Goal: Task Accomplishment & Management: Use online tool/utility

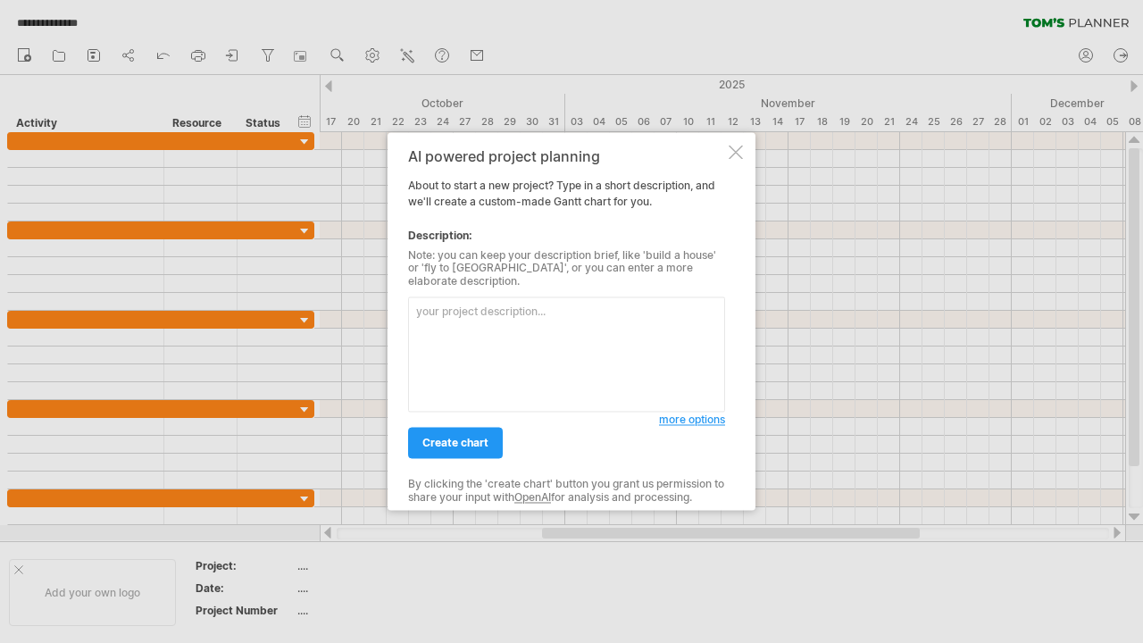
click at [495, 340] on textarea at bounding box center [566, 354] width 317 height 115
type textarea "kitchen bathroom guest room remodel"
click at [470, 436] on span "create chart" at bounding box center [455, 442] width 66 height 13
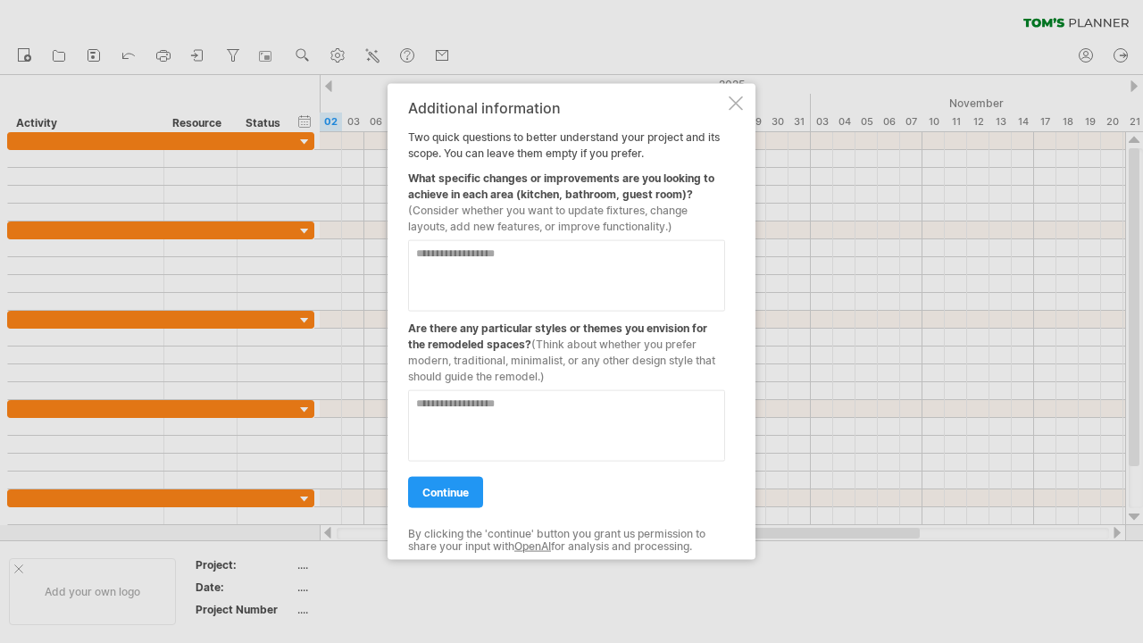
click at [484, 270] on textarea at bounding box center [566, 275] width 317 height 71
type textarea "**********"
click at [469, 414] on textarea at bounding box center [566, 425] width 317 height 71
type textarea "**********"
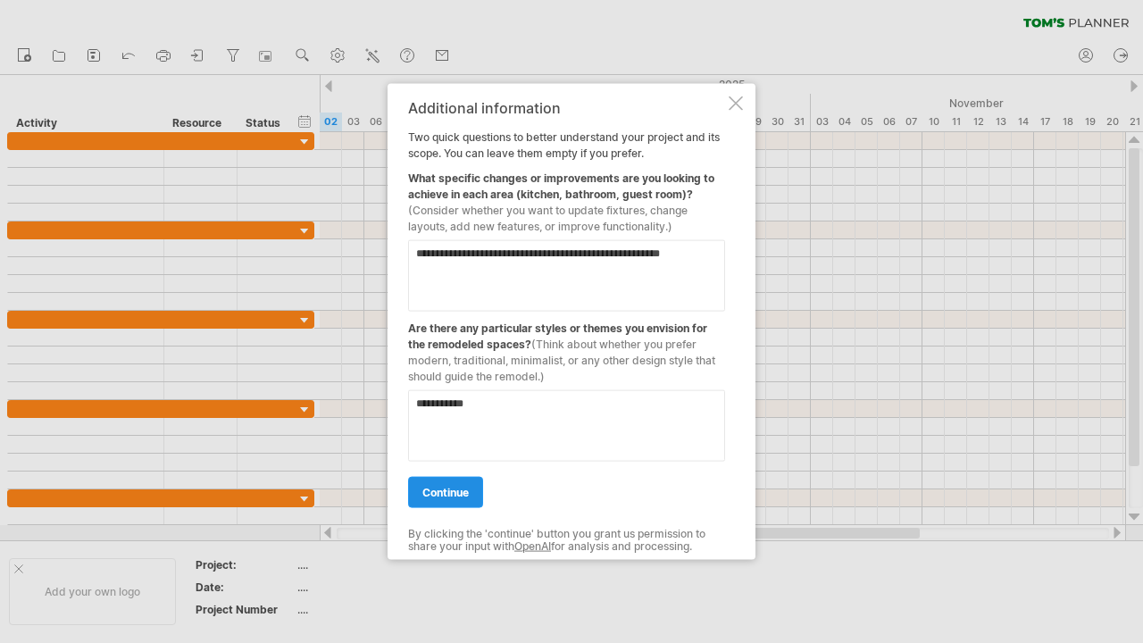
click at [468, 491] on span "continue" at bounding box center [445, 492] width 46 height 13
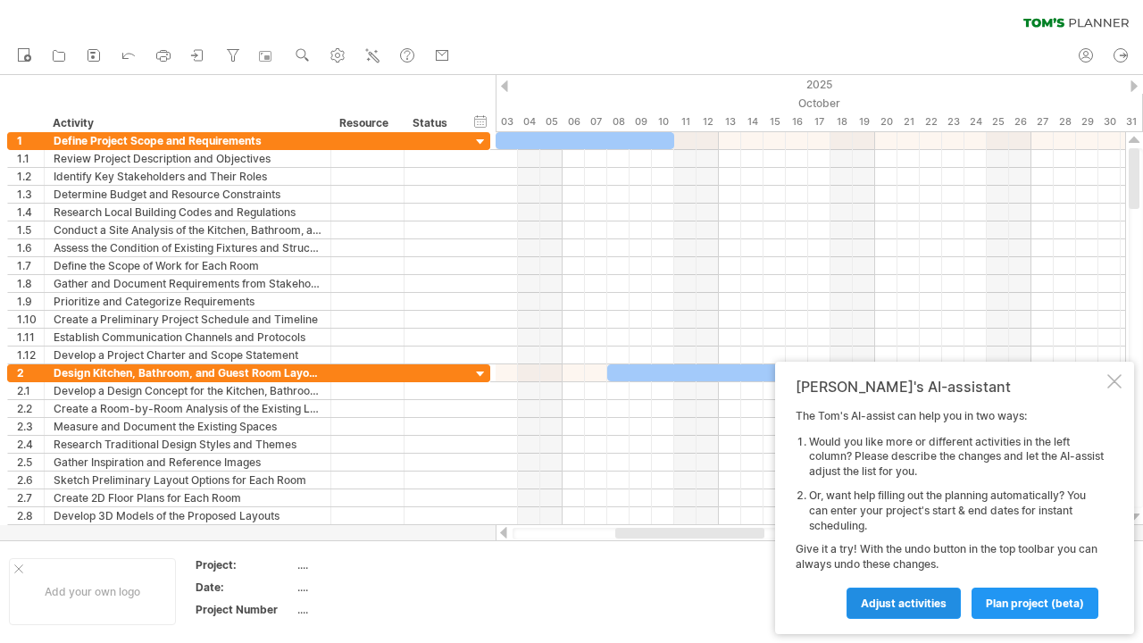
click at [941, 607] on span "Adjust activities" at bounding box center [903, 602] width 86 height 13
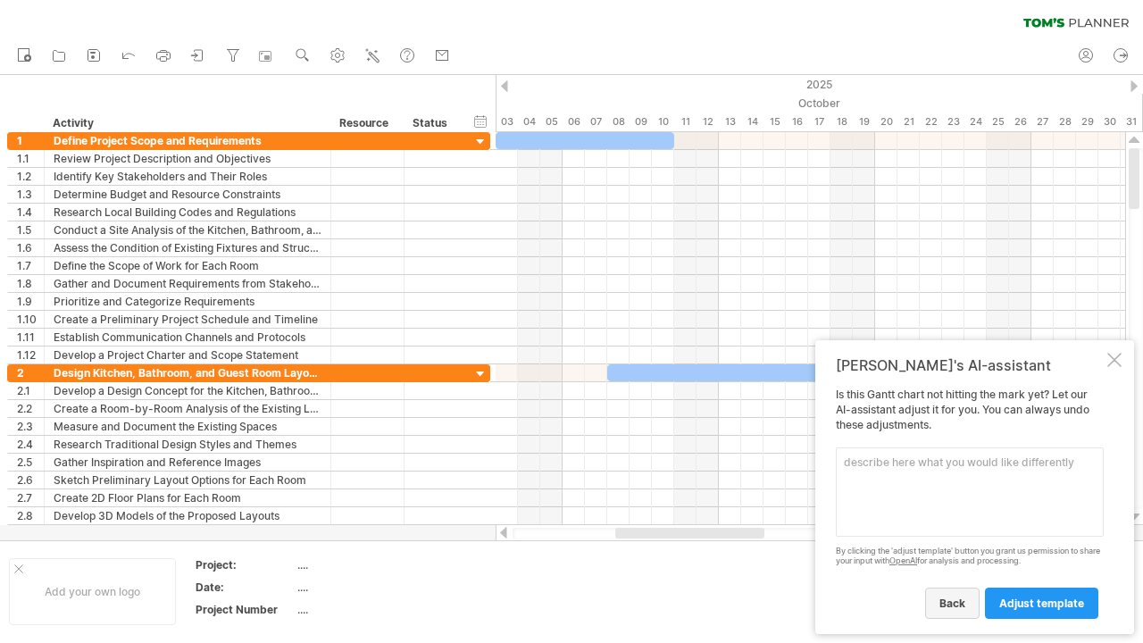
click at [959, 603] on span "back" at bounding box center [952, 602] width 26 height 13
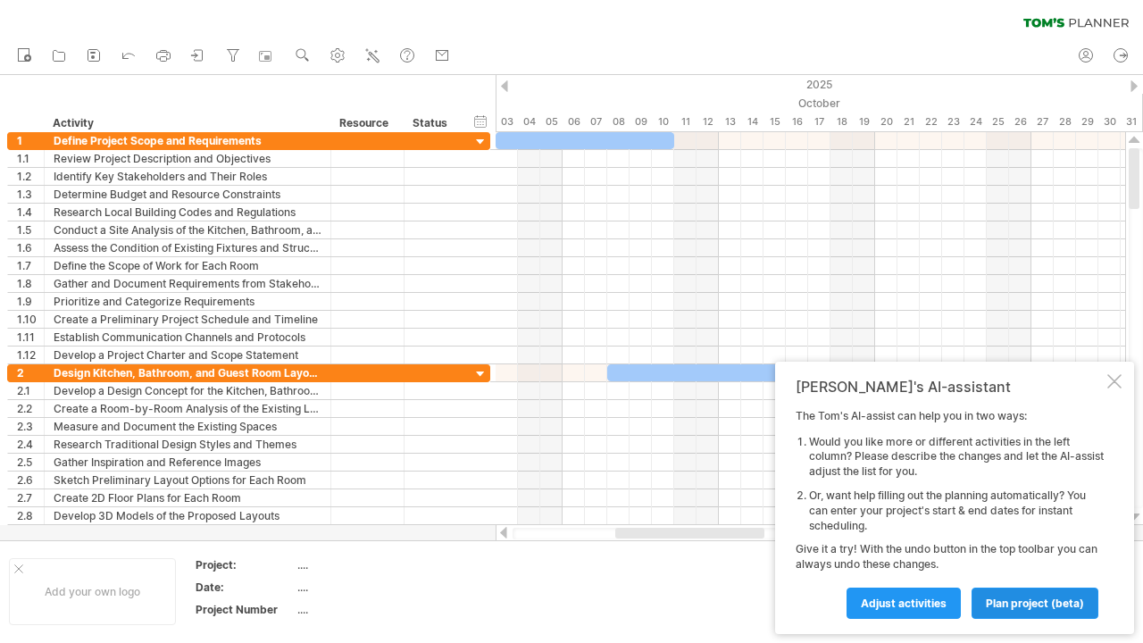
click at [995, 602] on span "plan project (beta)" at bounding box center [1034, 602] width 98 height 13
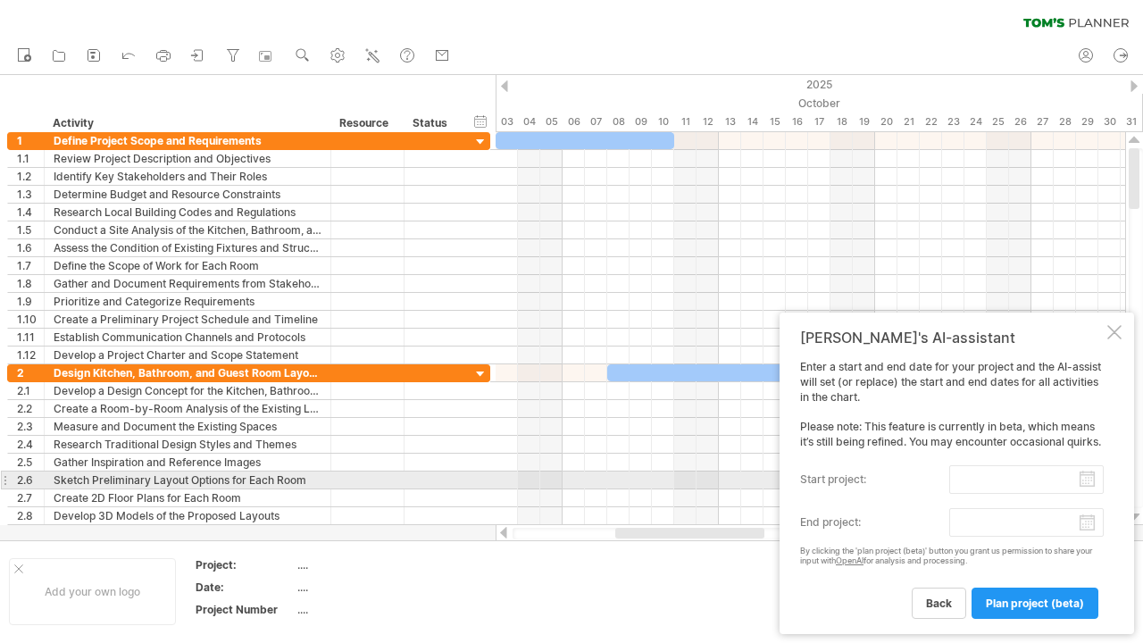
click at [916, 477] on label "start project:" at bounding box center [874, 479] width 149 height 29
click at [949, 477] on input "start project:" at bounding box center [1026, 479] width 154 height 29
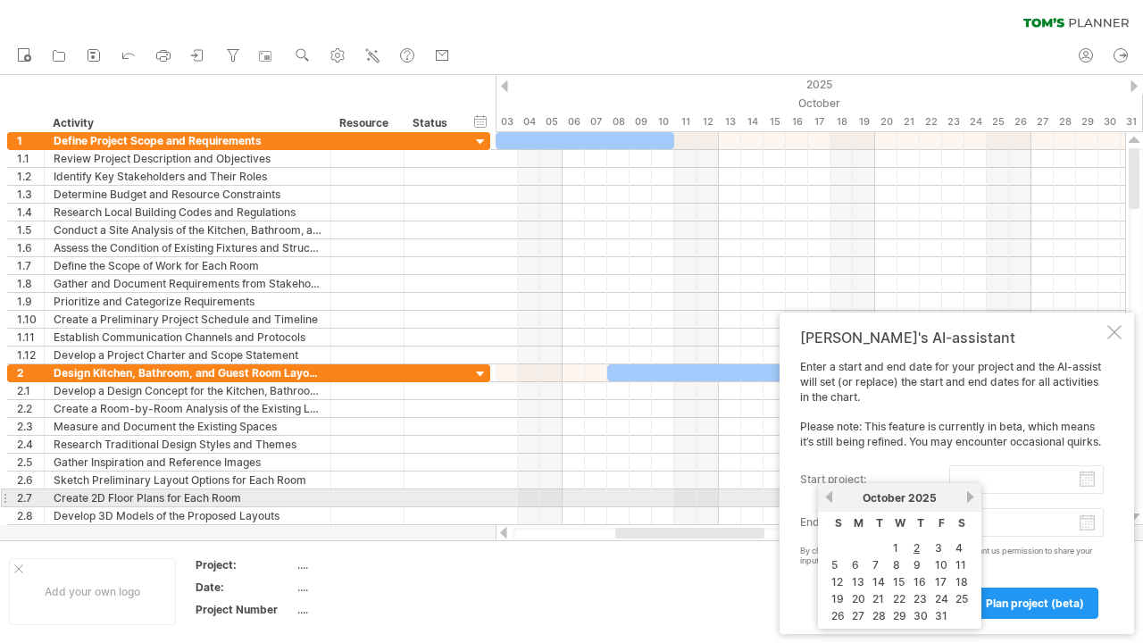
click at [971, 494] on link "next" at bounding box center [969, 496] width 13 height 13
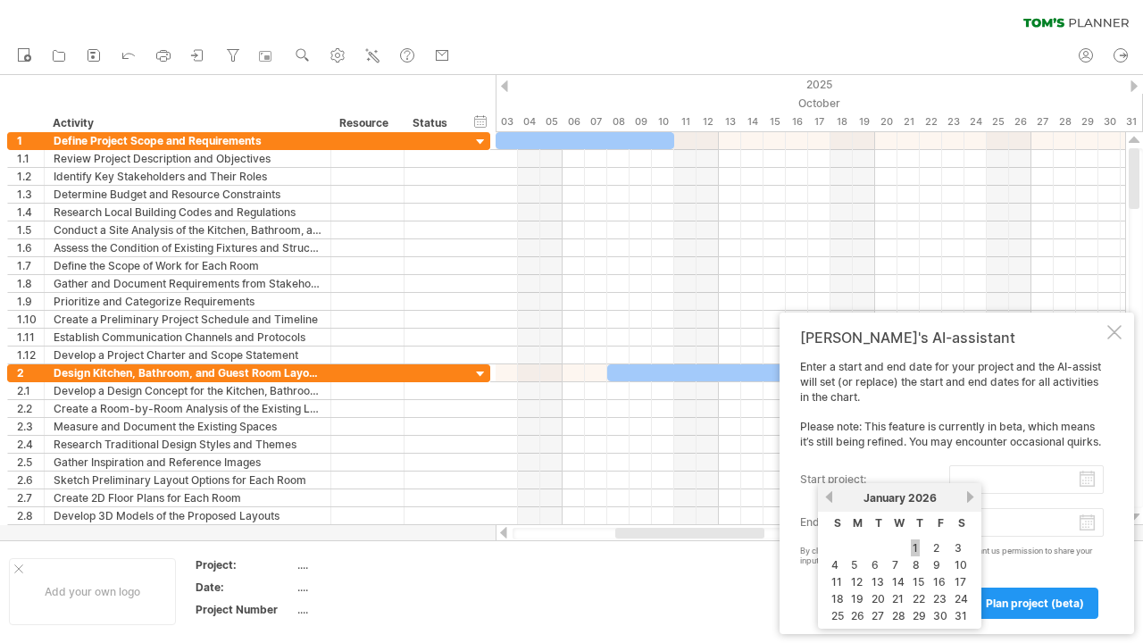
click at [916, 544] on link "1" at bounding box center [914, 547] width 9 height 17
type input "********"
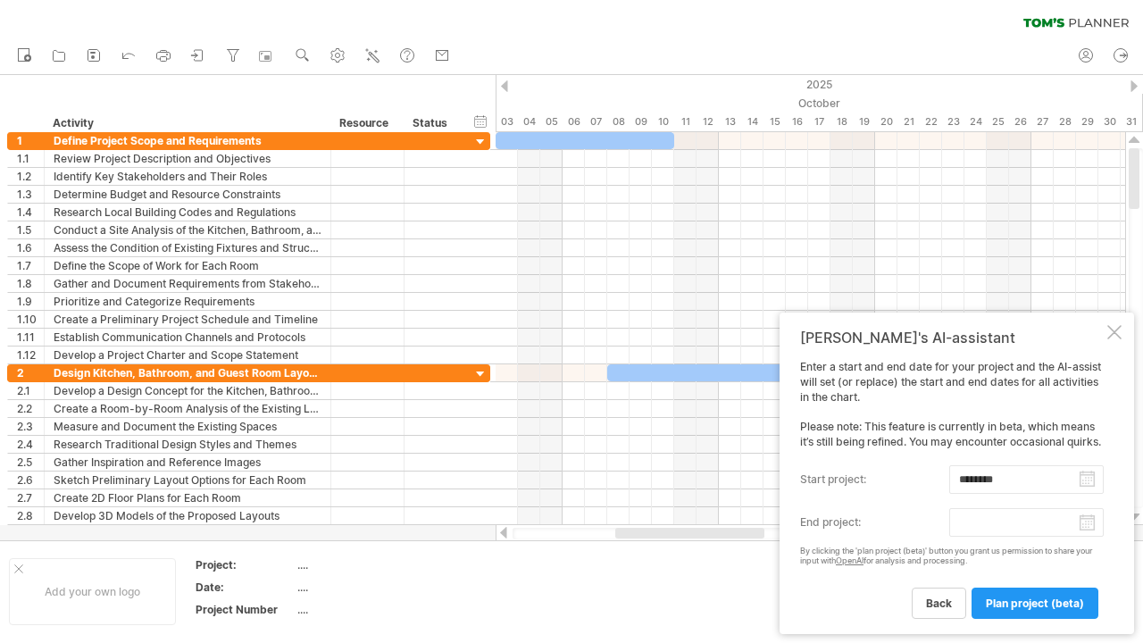
click at [979, 528] on input "end project:" at bounding box center [1026, 522] width 154 height 29
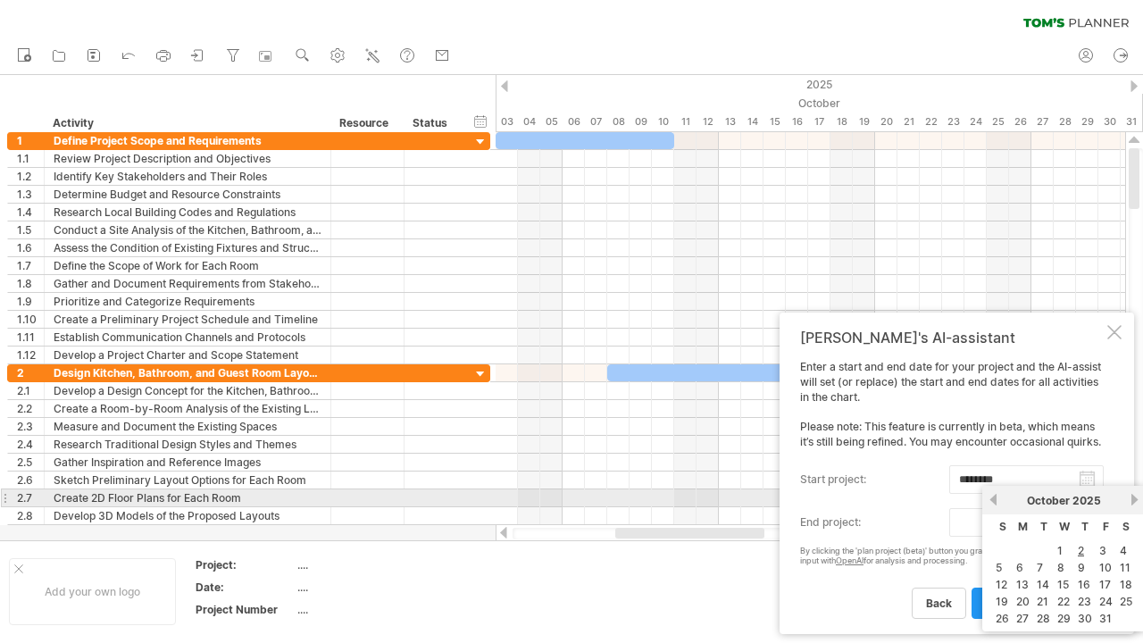
click at [1134, 498] on link "next" at bounding box center [1133, 499] width 13 height 13
click at [1134, 498] on link "next" at bounding box center [1132, 499] width 13 height 13
click at [1134, 498] on link "next" at bounding box center [1133, 499] width 13 height 13
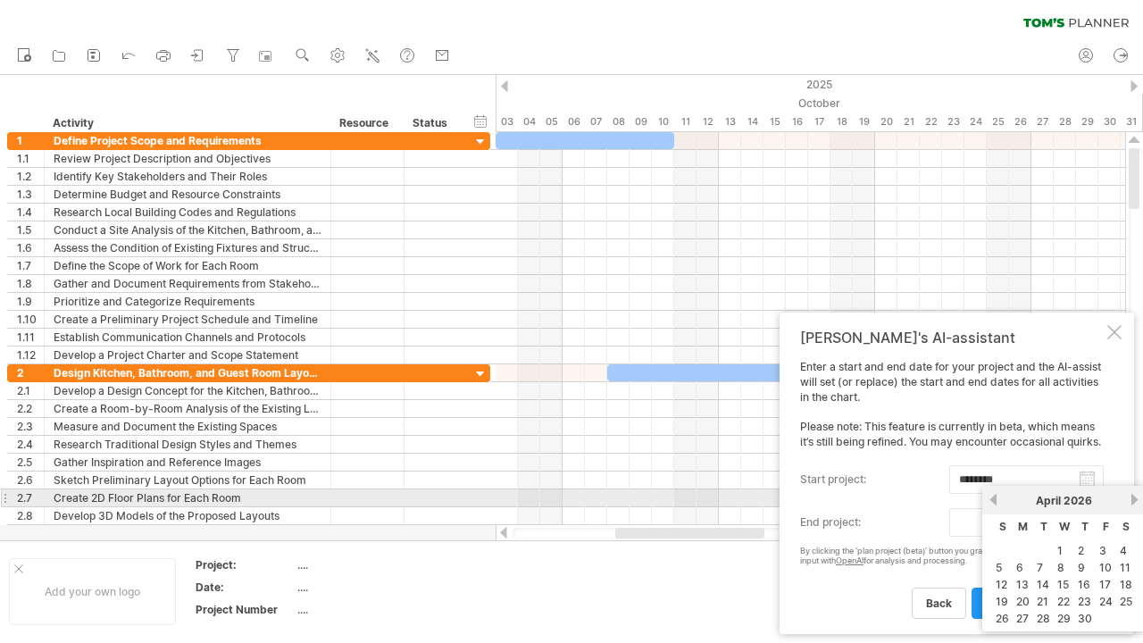
click at [1134, 498] on link "next" at bounding box center [1133, 499] width 13 height 13
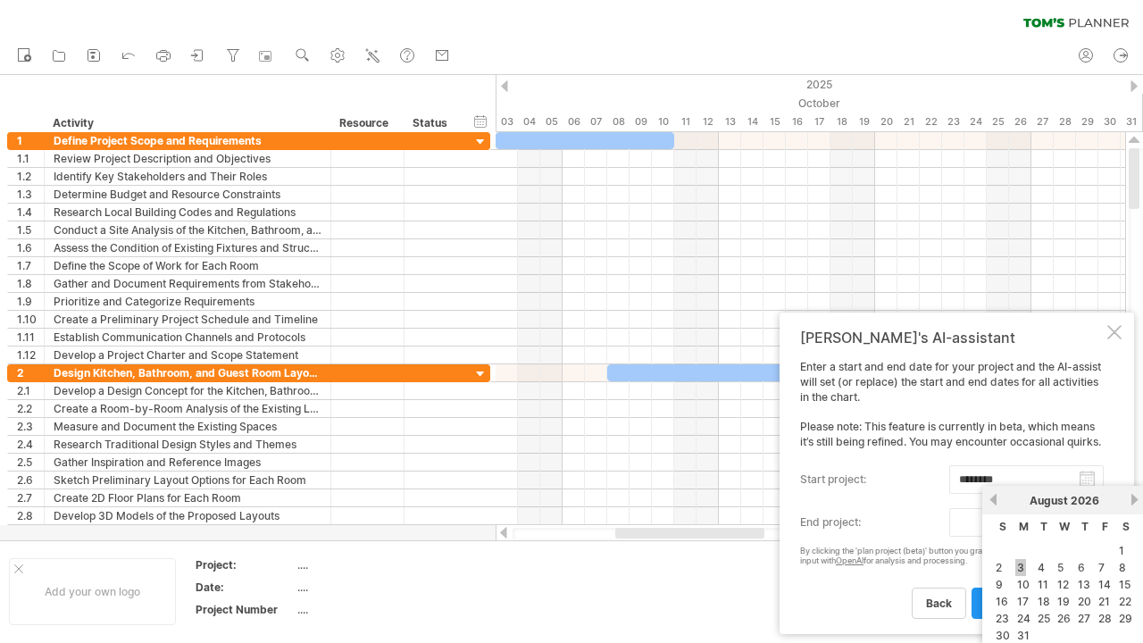
click at [1019, 564] on link "3" at bounding box center [1020, 567] width 11 height 17
type input "********"
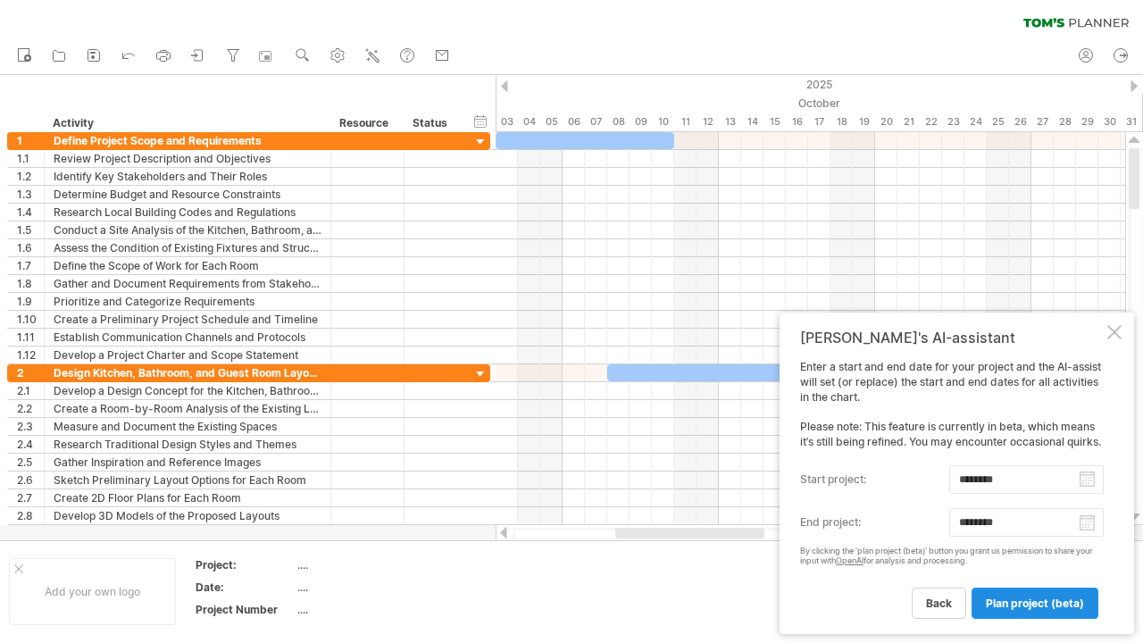
click at [1014, 596] on span "plan project (beta)" at bounding box center [1034, 602] width 98 height 13
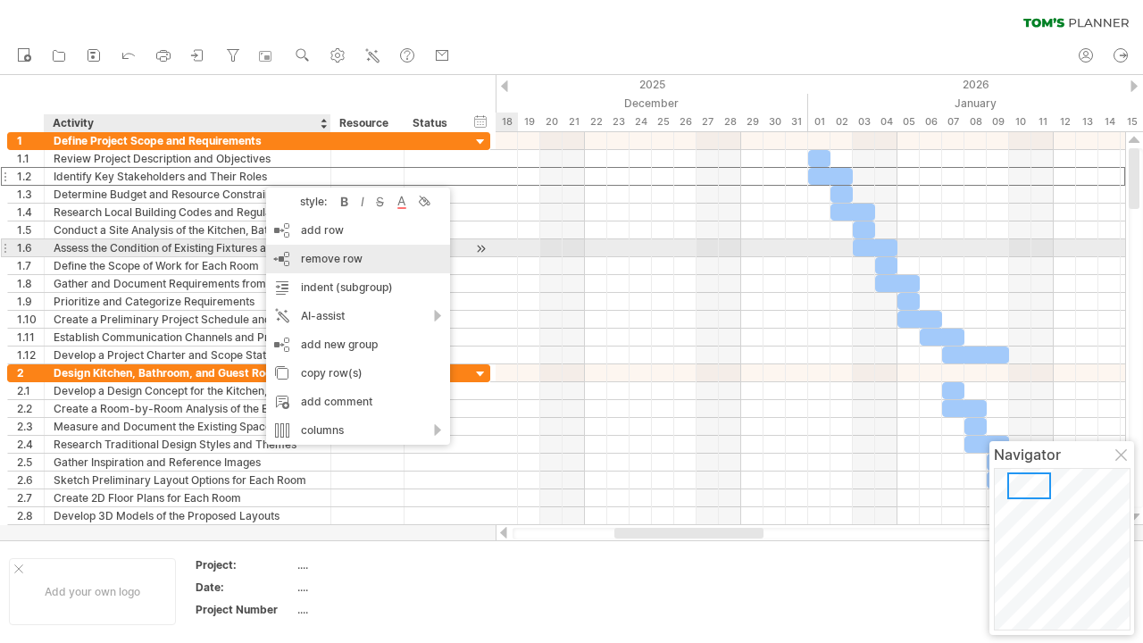
click at [311, 254] on span "remove row" at bounding box center [332, 258] width 62 height 13
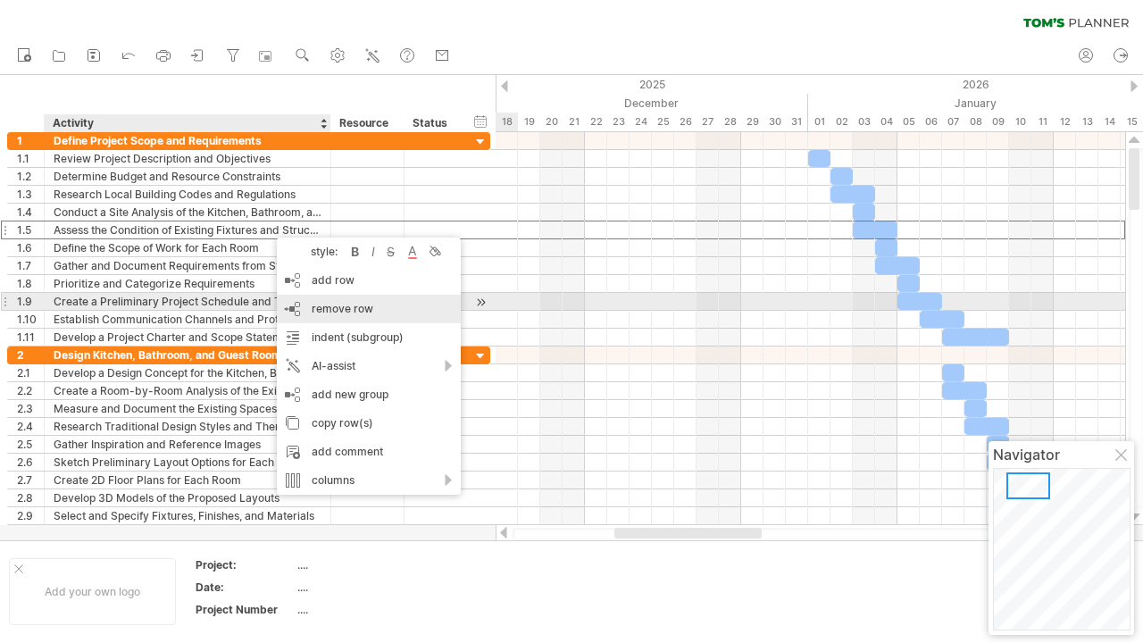
click at [322, 305] on span "remove row" at bounding box center [343, 308] width 62 height 13
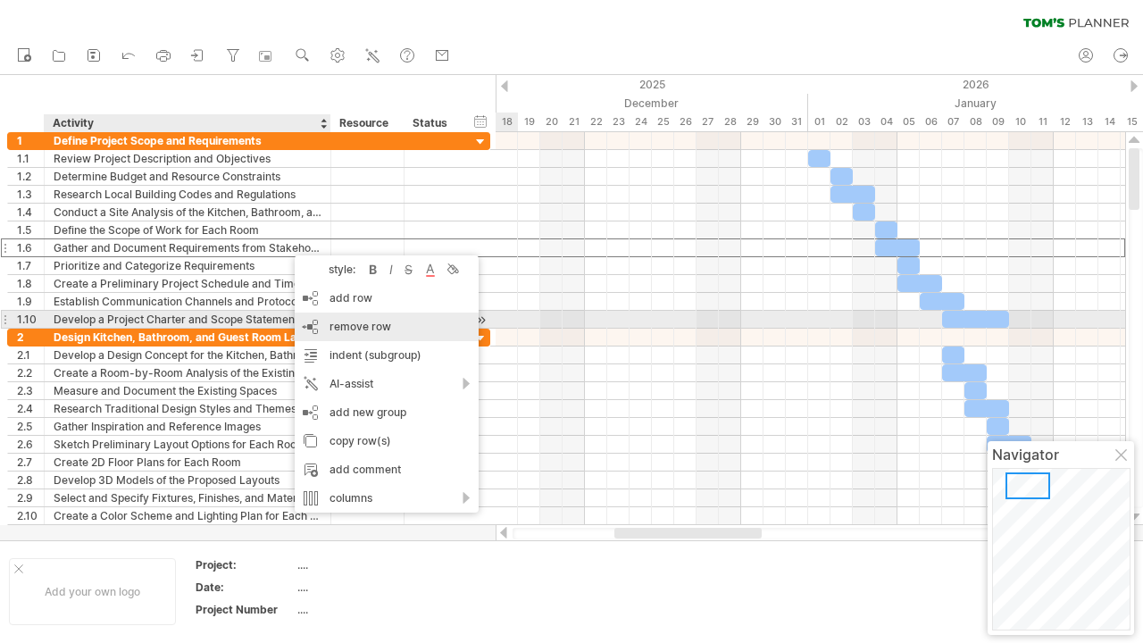
click at [346, 328] on span "remove row" at bounding box center [360, 326] width 62 height 13
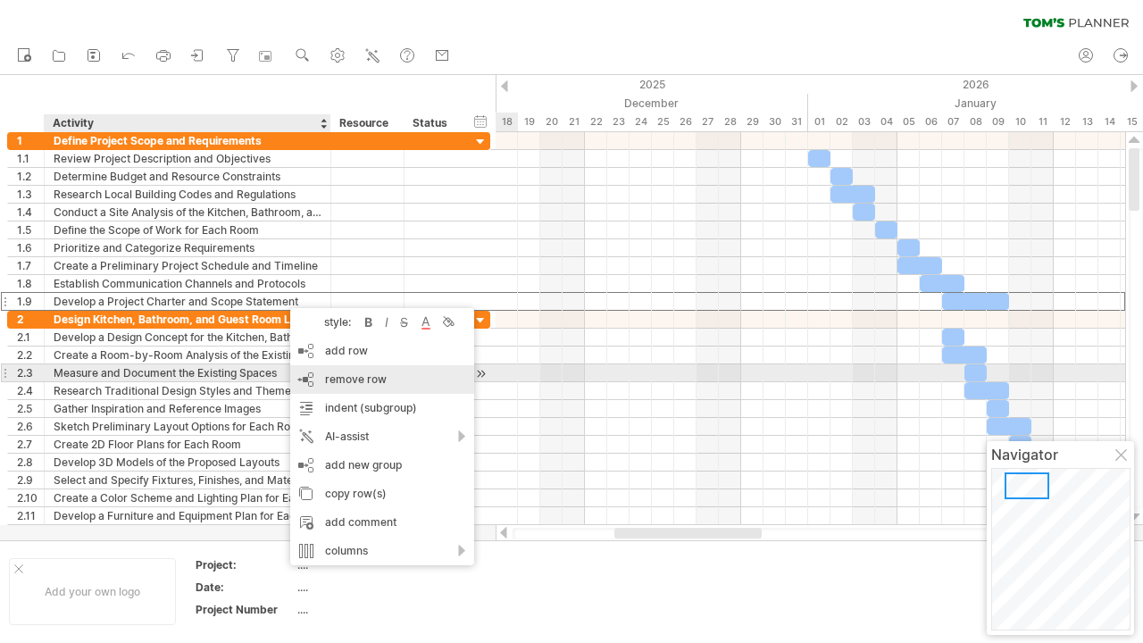
click at [353, 378] on span "remove row" at bounding box center [356, 378] width 62 height 13
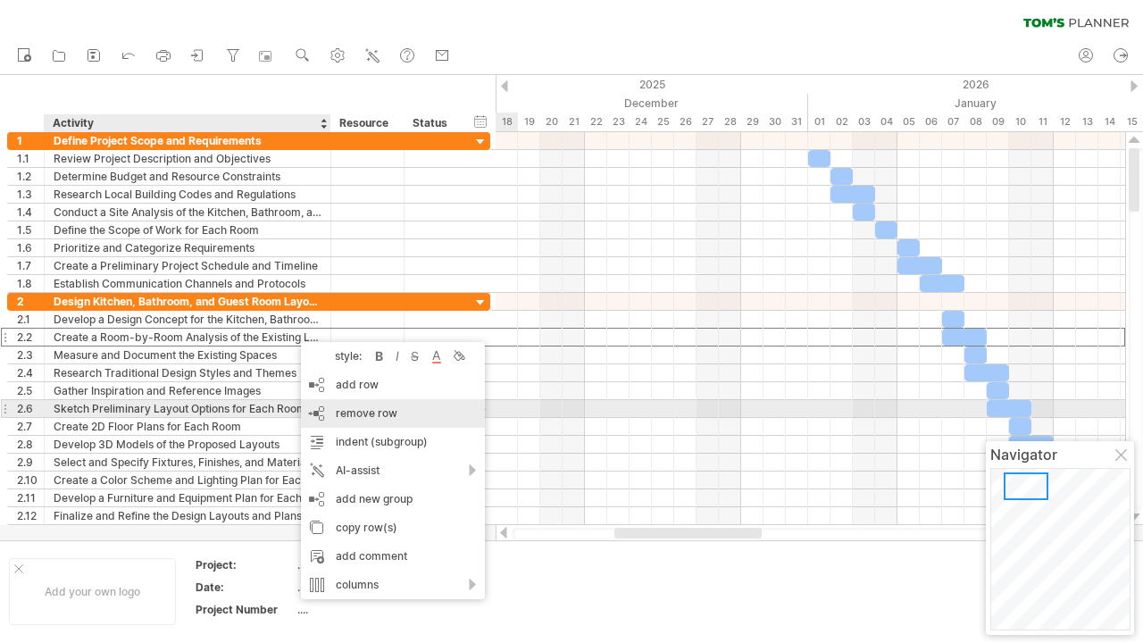
click at [336, 413] on span "remove row" at bounding box center [367, 412] width 62 height 13
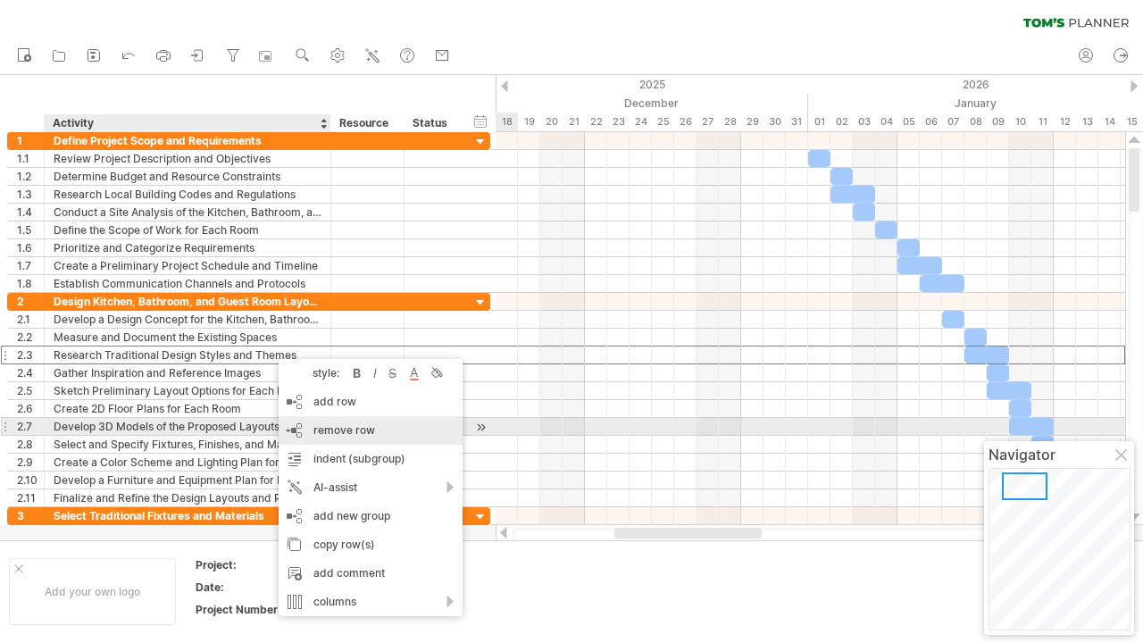
click at [325, 428] on span "remove row" at bounding box center [344, 429] width 62 height 13
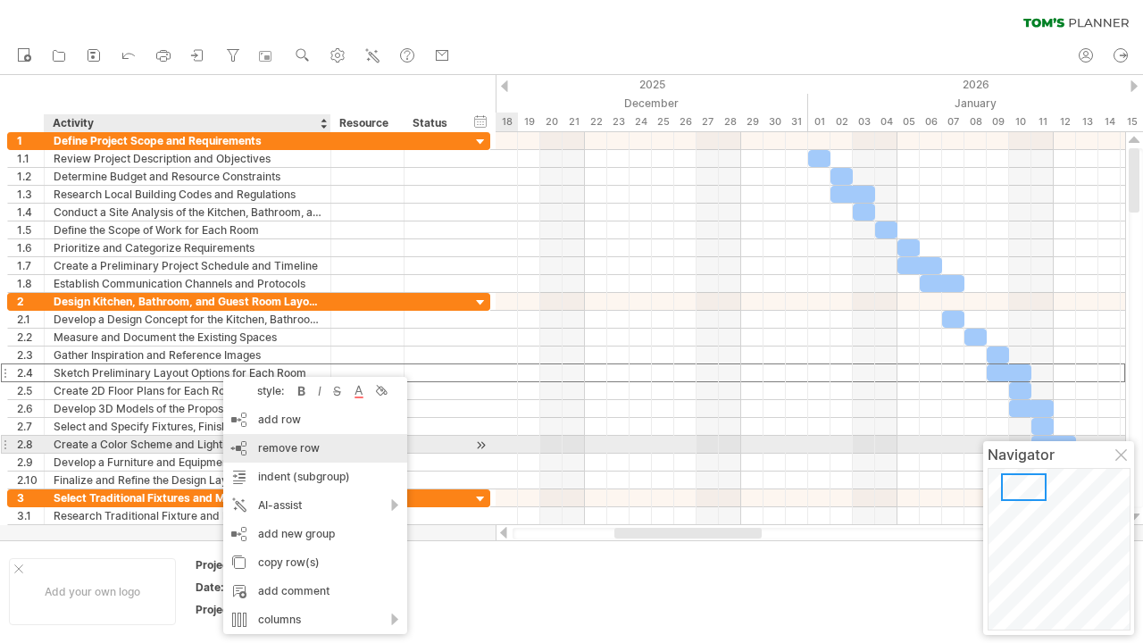
click at [275, 448] on span "remove row" at bounding box center [289, 447] width 62 height 13
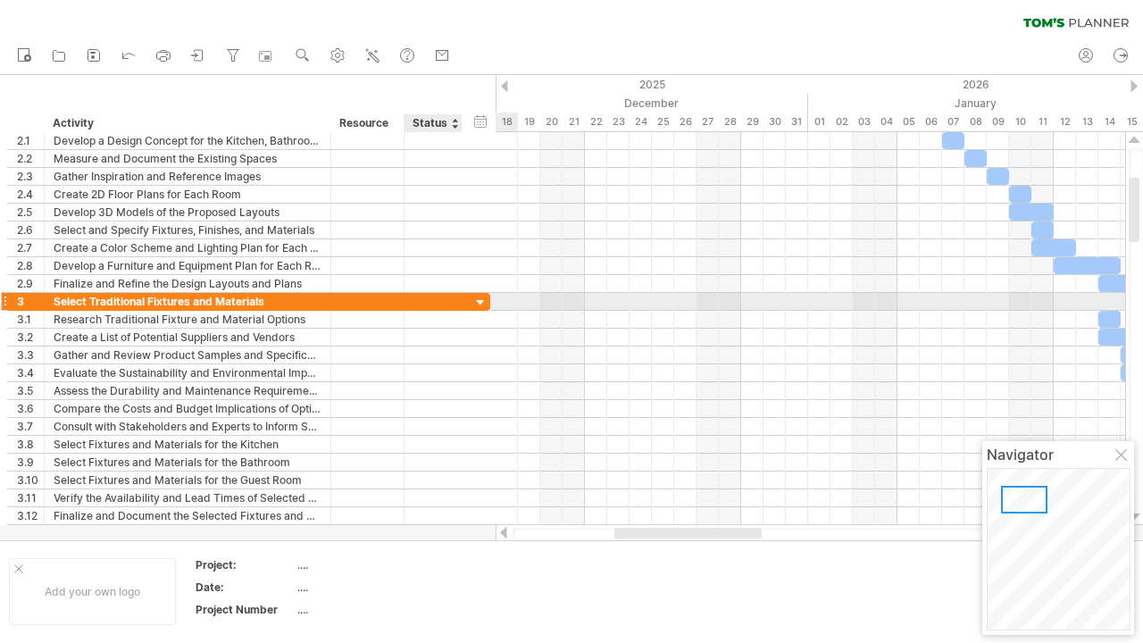
click at [481, 298] on div at bounding box center [480, 303] width 17 height 17
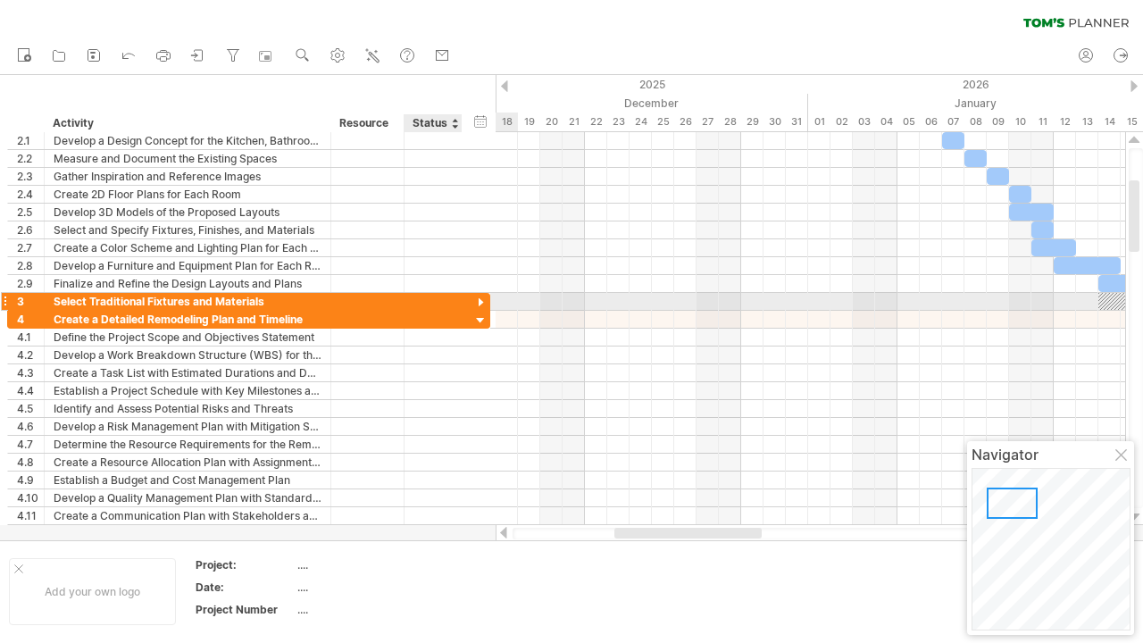
click at [481, 298] on div at bounding box center [480, 303] width 17 height 17
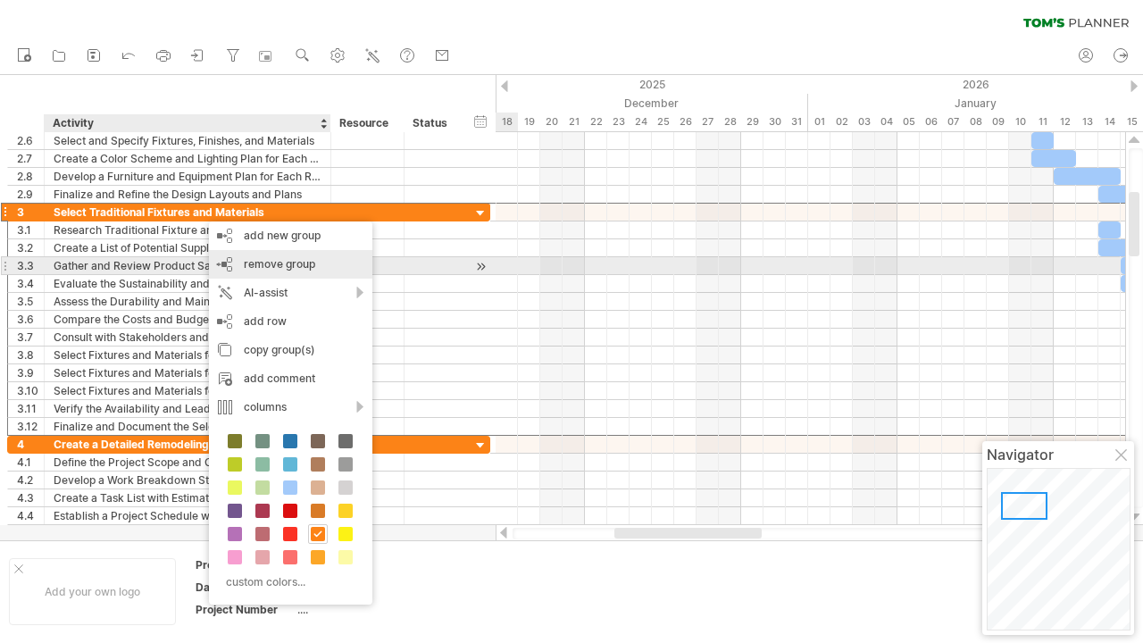
click at [274, 267] on span "remove group" at bounding box center [279, 263] width 71 height 13
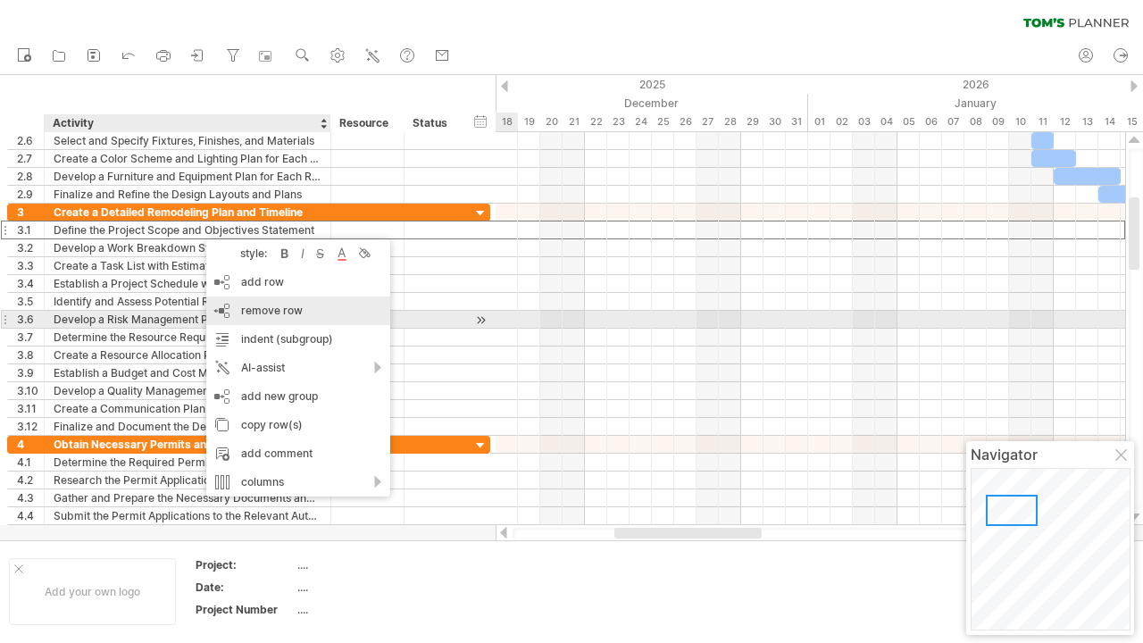
click at [252, 312] on span "remove row" at bounding box center [272, 309] width 62 height 13
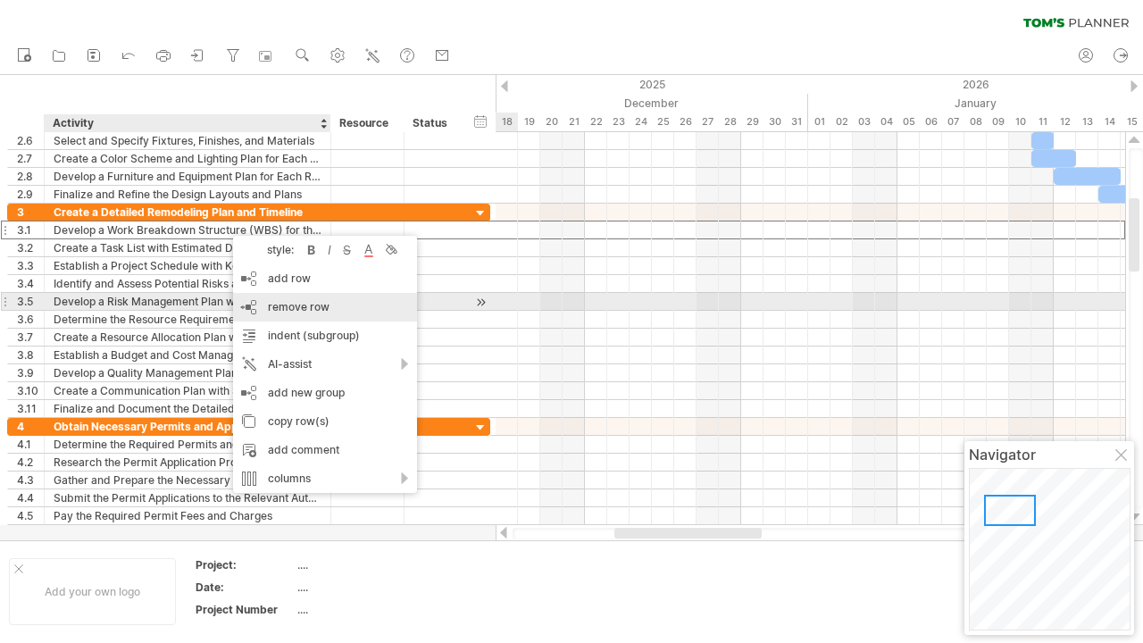
click at [306, 307] on span "remove row" at bounding box center [299, 306] width 62 height 13
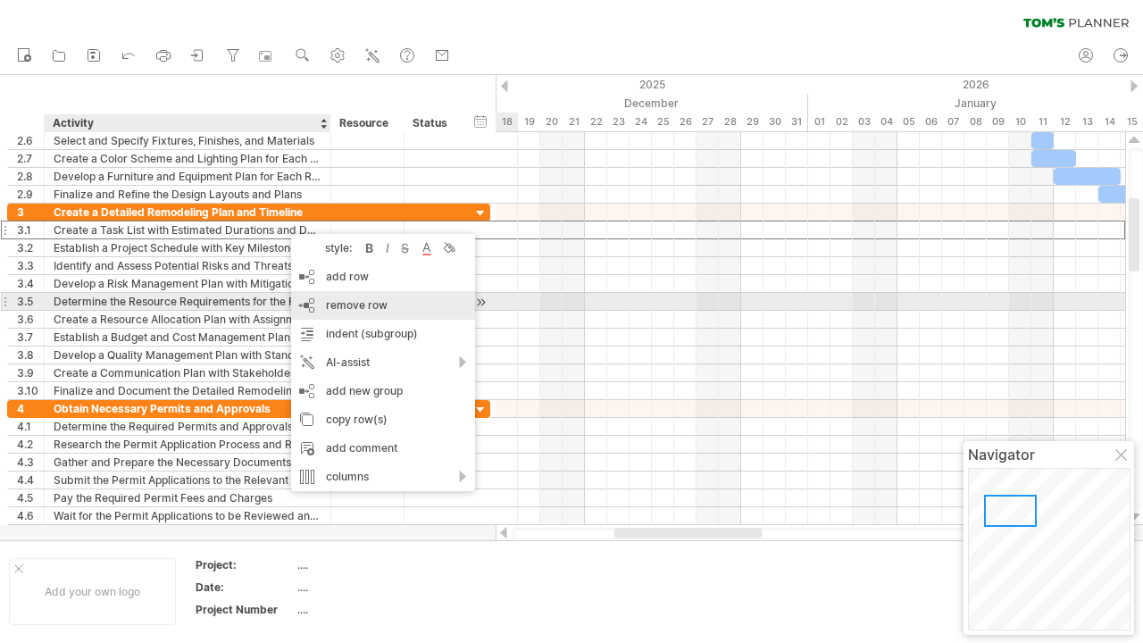
click at [343, 303] on span "remove row" at bounding box center [357, 304] width 62 height 13
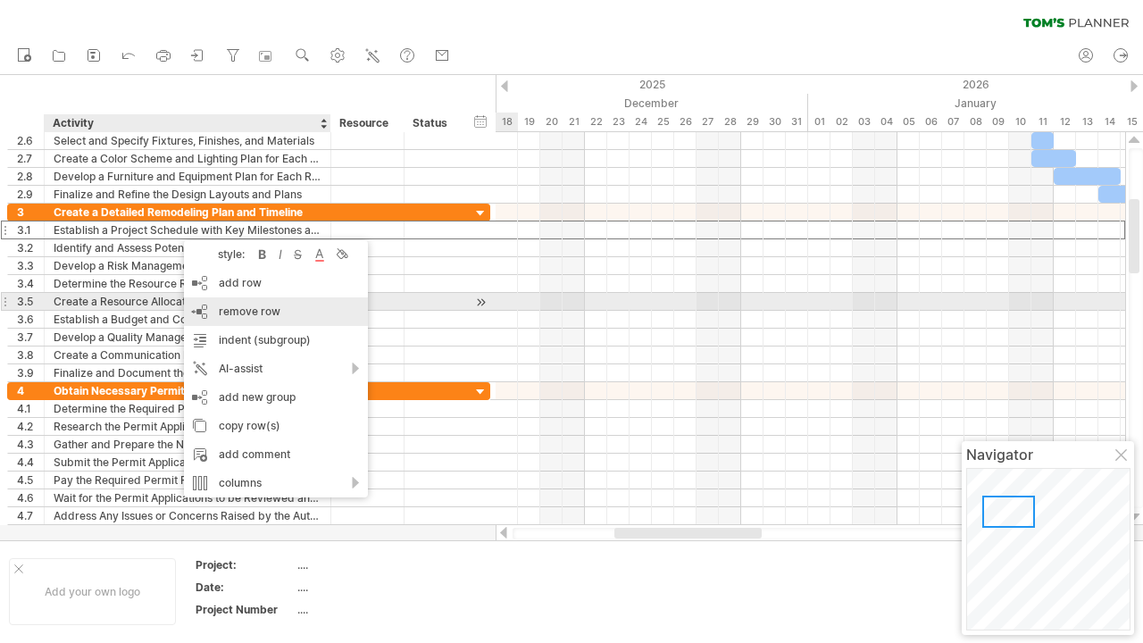
click at [242, 308] on span "remove row" at bounding box center [250, 310] width 62 height 13
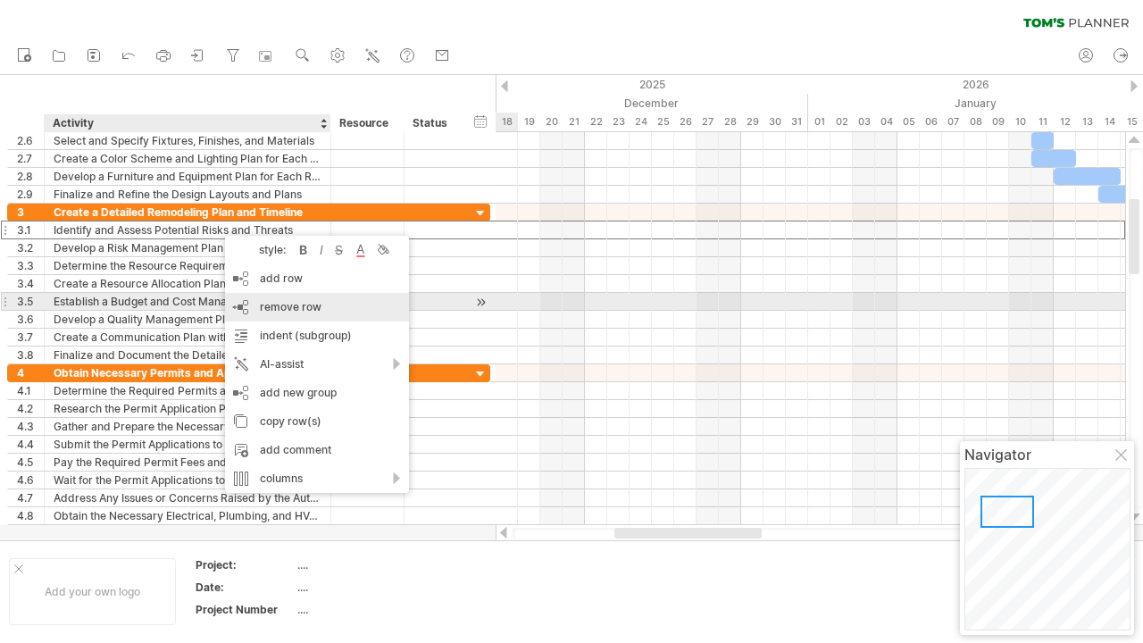
click at [280, 306] on span "remove row" at bounding box center [291, 306] width 62 height 13
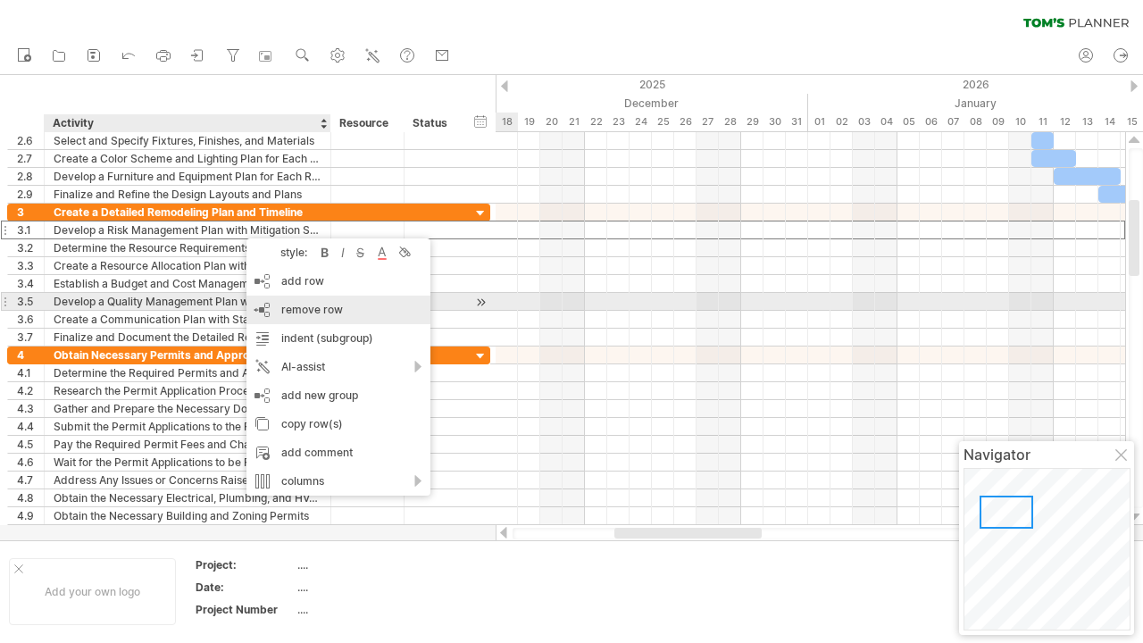
click at [297, 309] on span "remove row" at bounding box center [312, 309] width 62 height 13
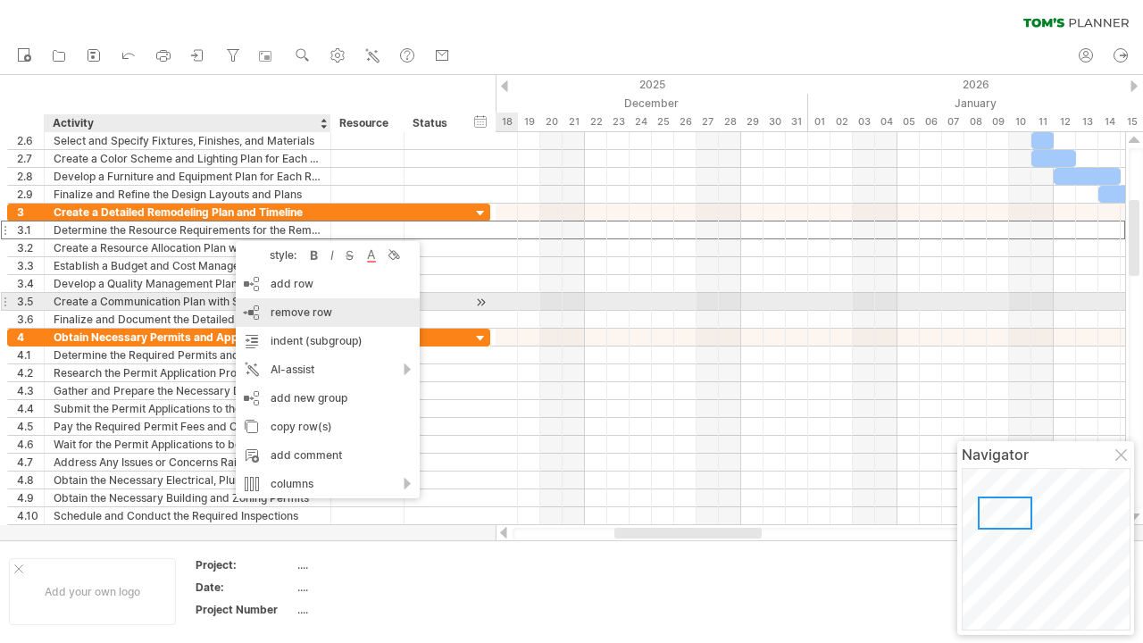
click at [293, 310] on span "remove row" at bounding box center [301, 311] width 62 height 13
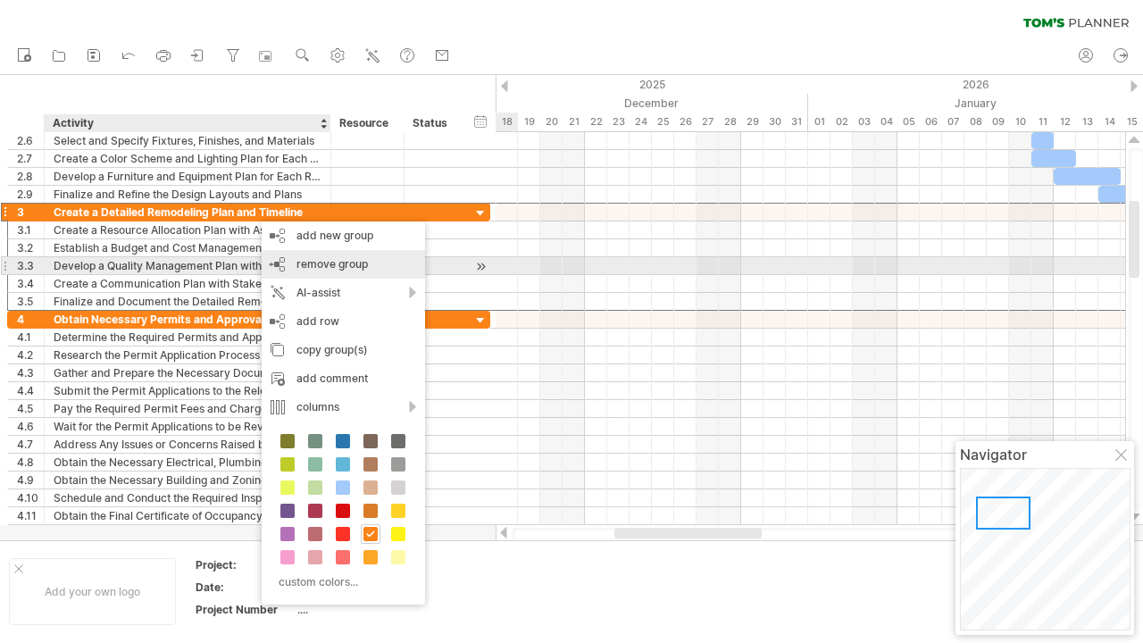
click at [327, 264] on span "remove group" at bounding box center [331, 263] width 71 height 13
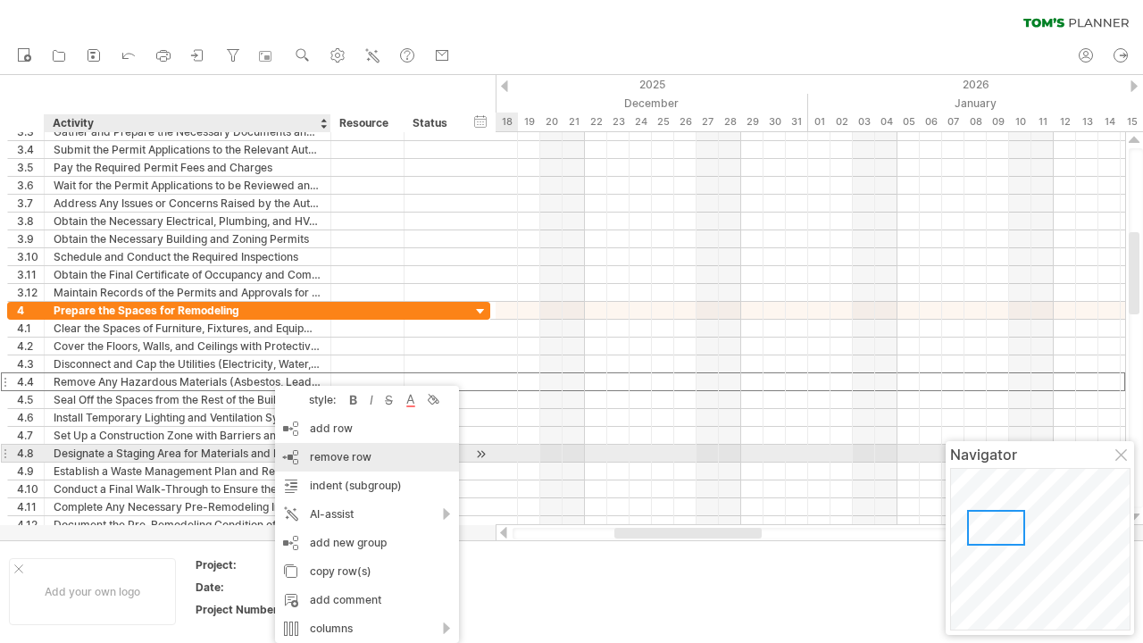
click at [330, 454] on span "remove row" at bounding box center [341, 456] width 62 height 13
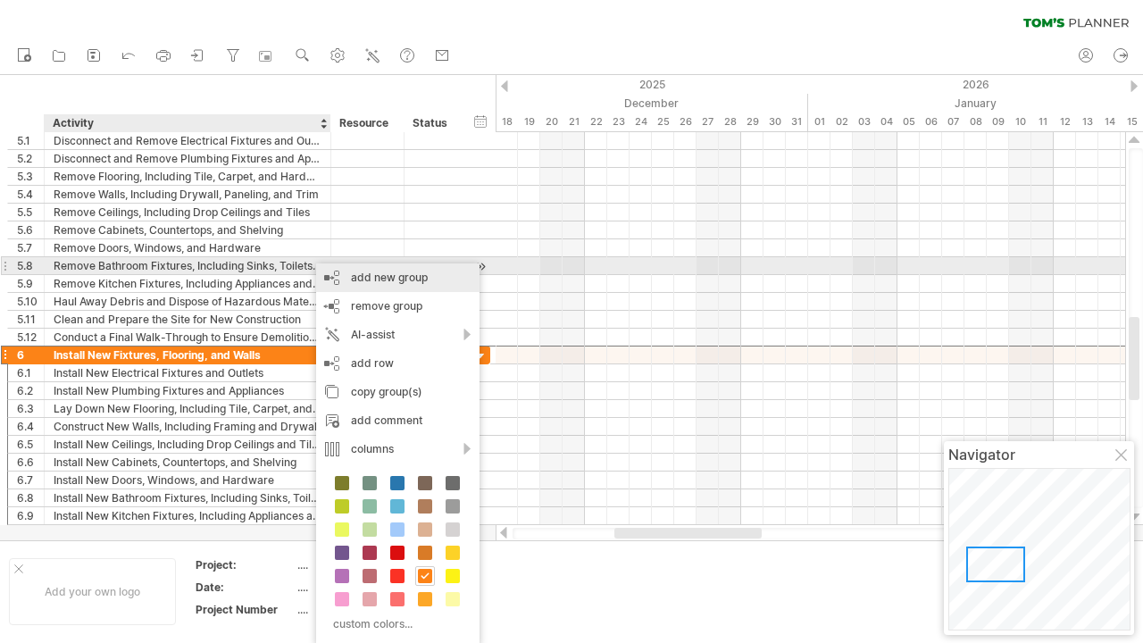
click at [355, 272] on div "add new group" at bounding box center [397, 277] width 163 height 29
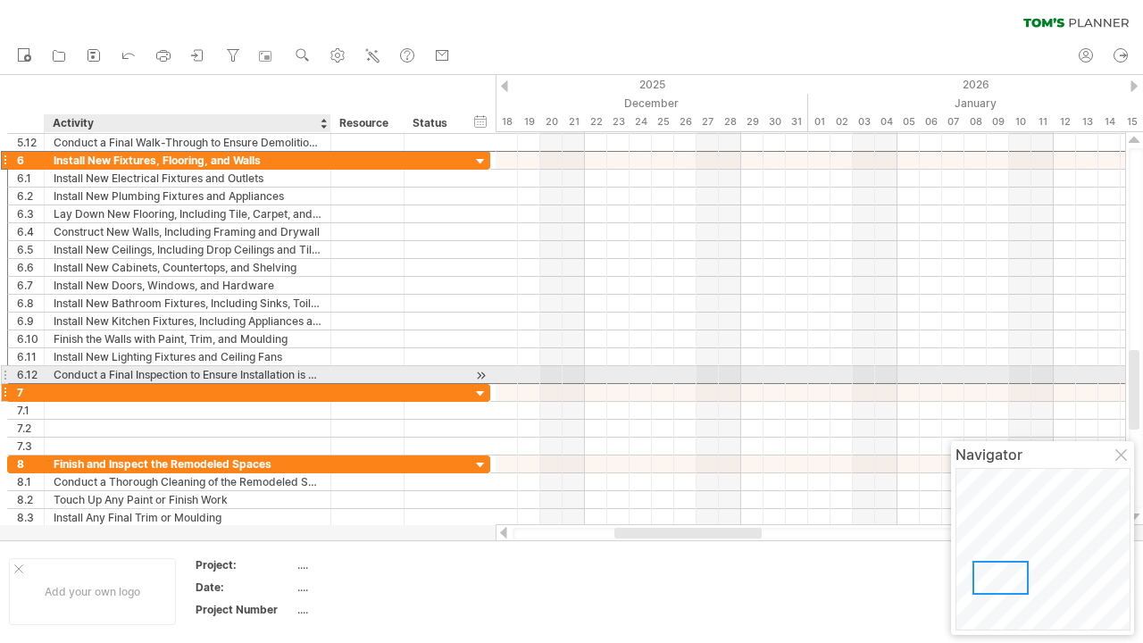
click at [86, 384] on div at bounding box center [188, 392] width 268 height 17
type input "**********"
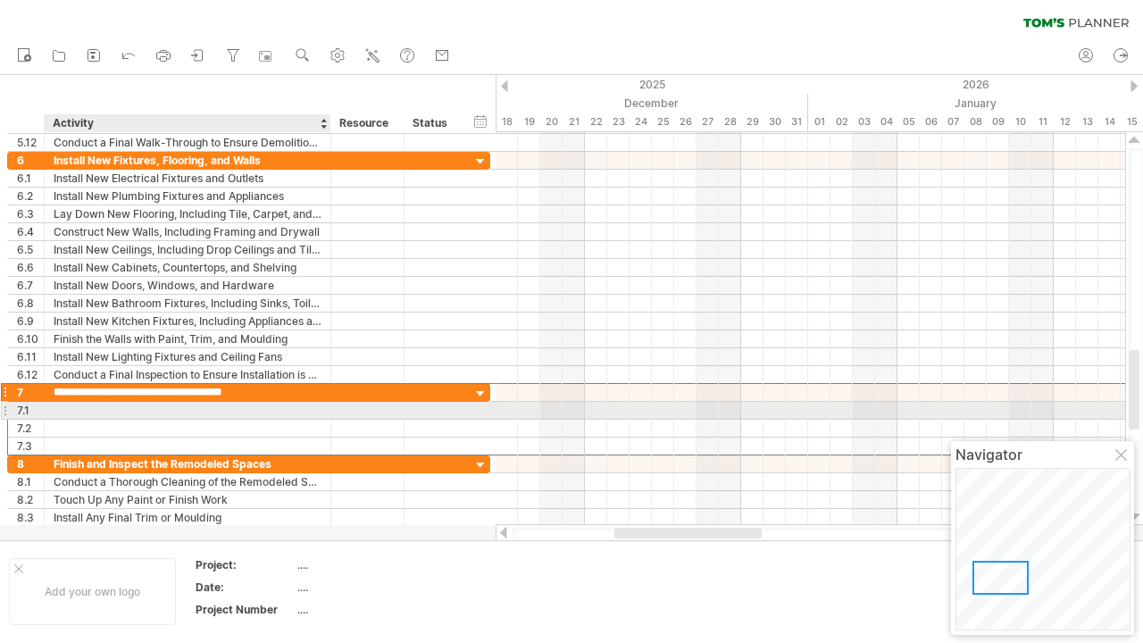
click at [80, 403] on div at bounding box center [188, 410] width 268 height 17
click at [39, 600] on div "Add your own logo" at bounding box center [92, 591] width 167 height 67
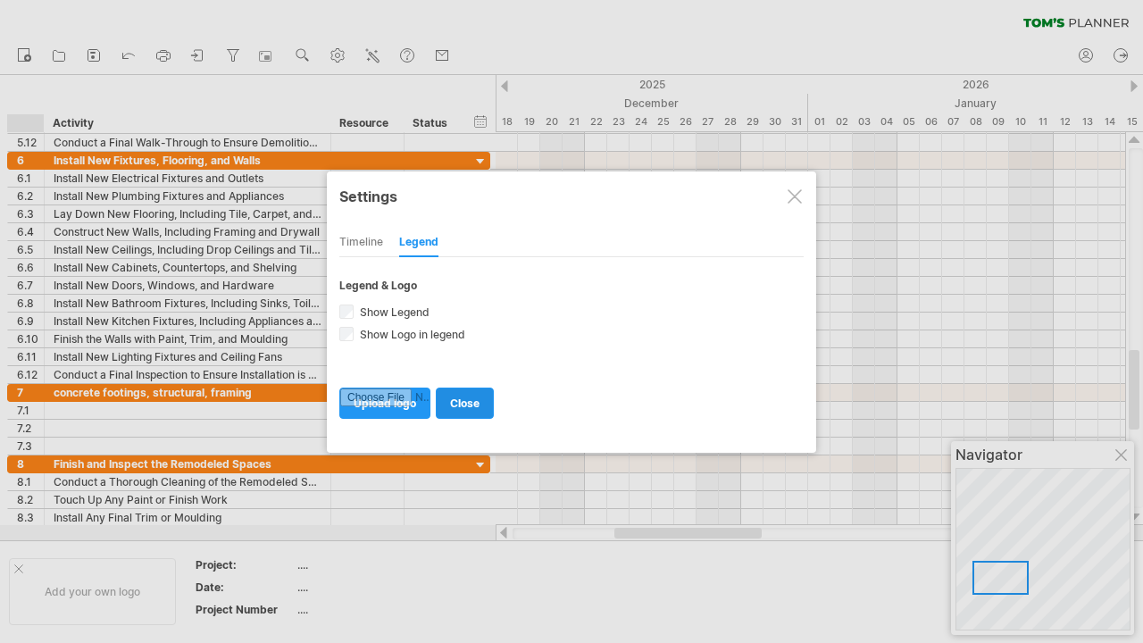
click at [456, 401] on span "close" at bounding box center [464, 402] width 29 height 13
